Goal: Find specific page/section: Find specific page/section

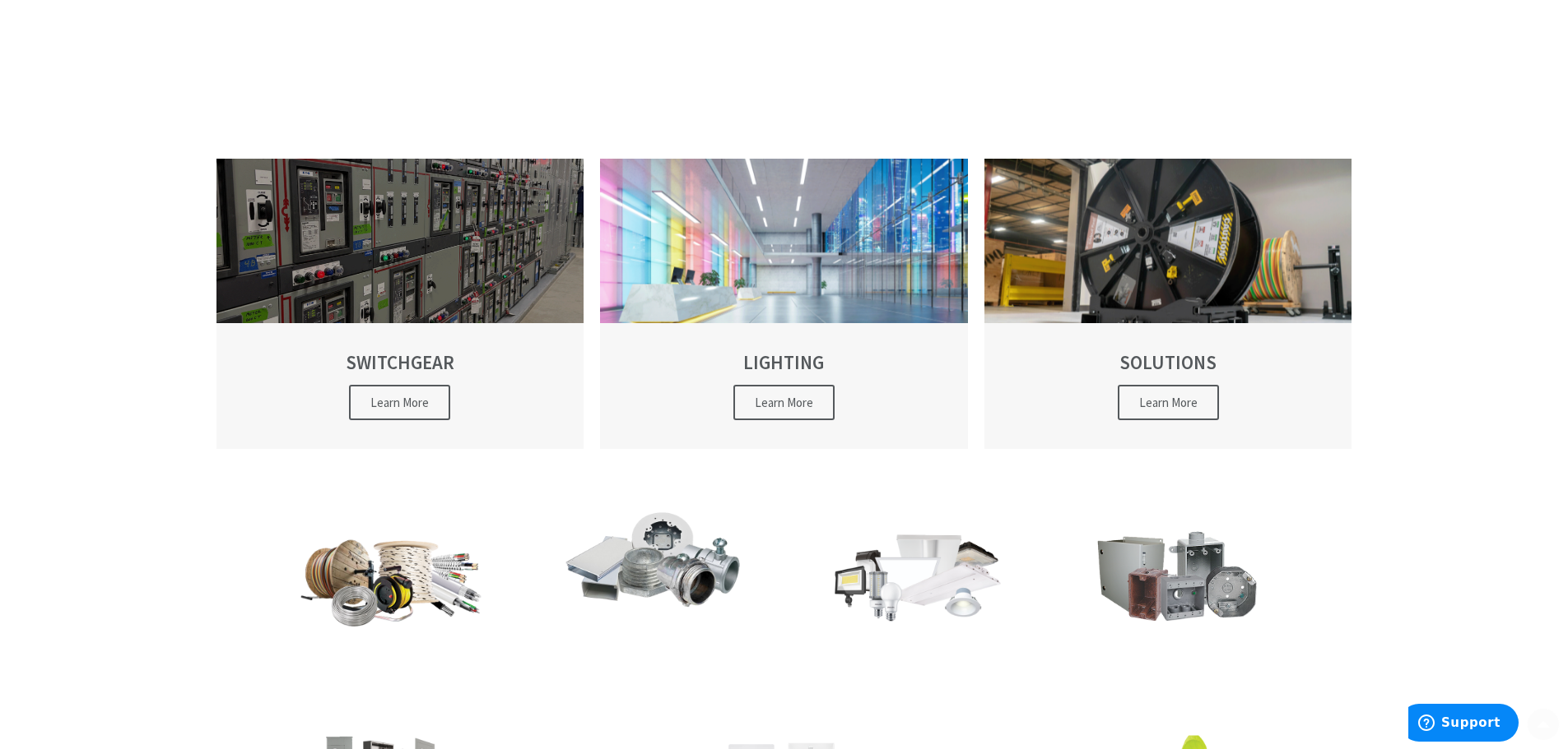
scroll to position [329, 0]
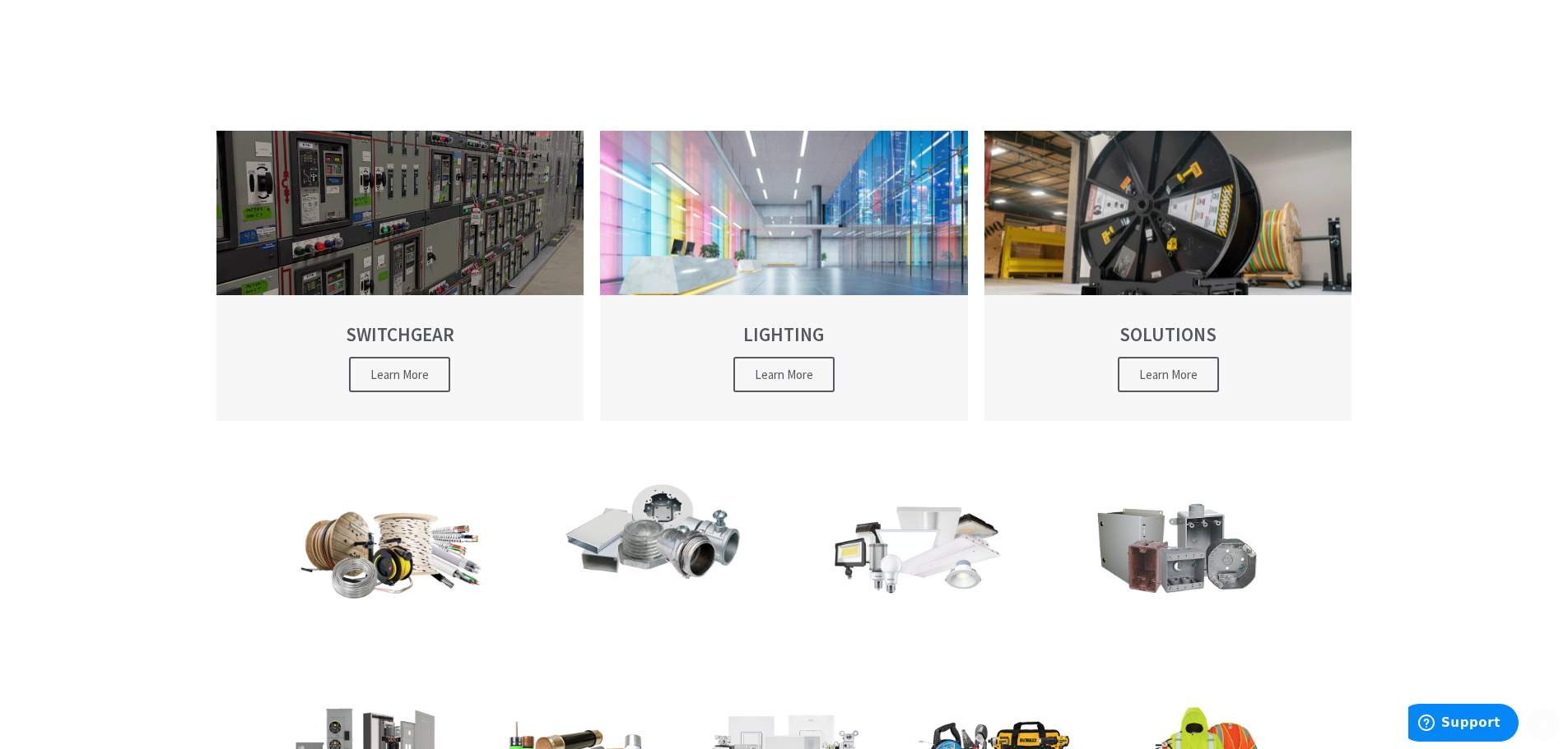
type input "Kildare Dr, [GEOGRAPHIC_DATA], [GEOGRAPHIC_DATA]"
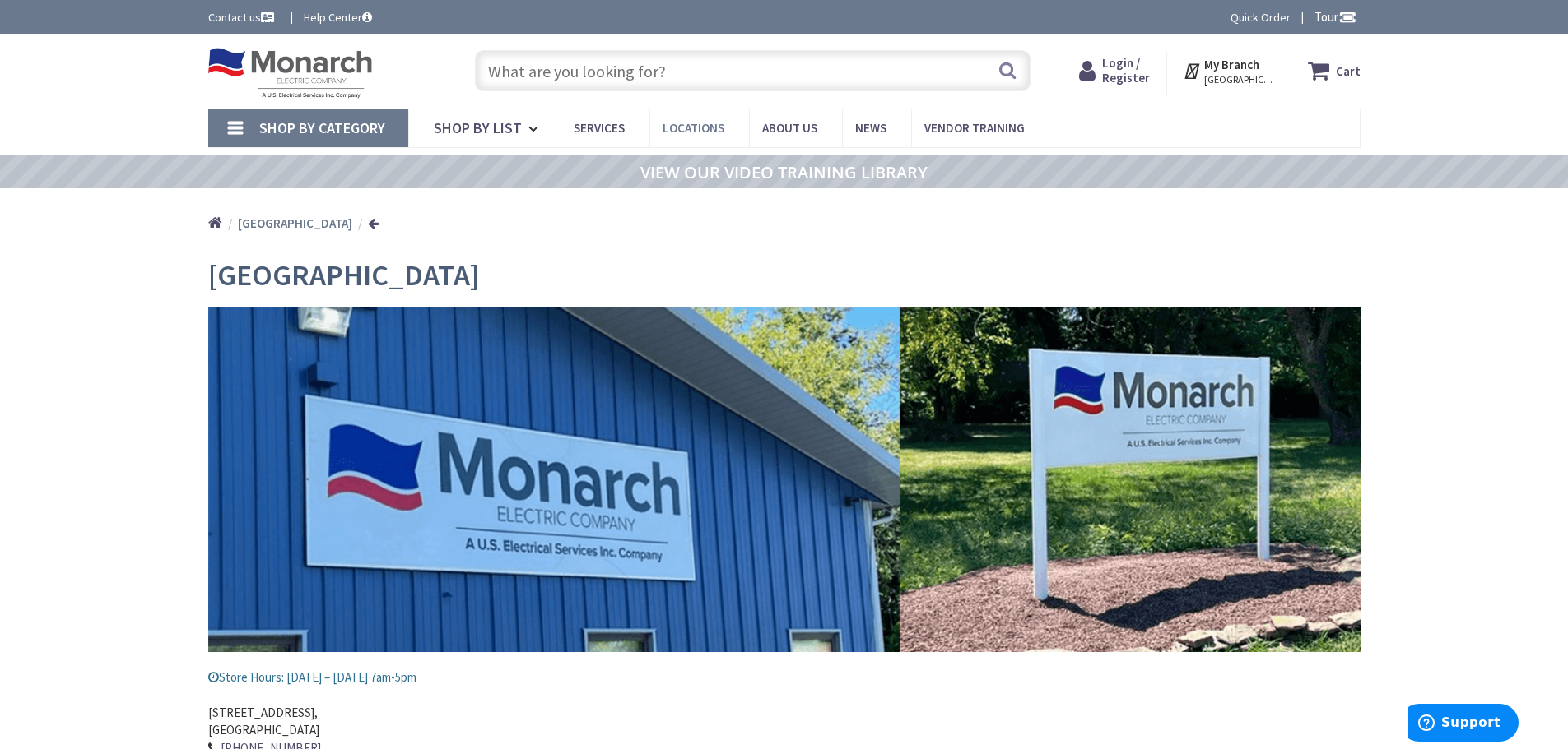
click at [681, 114] on link "Locations" at bounding box center [699, 127] width 100 height 37
click at [378, 135] on span "Shop By Category" at bounding box center [321, 127] width 126 height 19
